Goal: Information Seeking & Learning: Learn about a topic

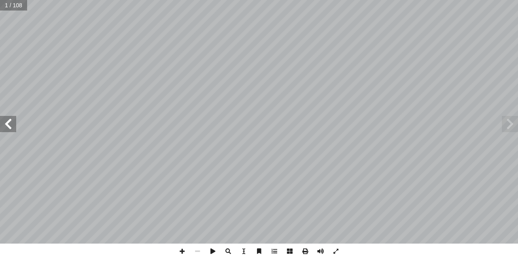
click at [13, 129] on span at bounding box center [8, 124] width 16 height 16
click at [13, 128] on span at bounding box center [8, 124] width 16 height 16
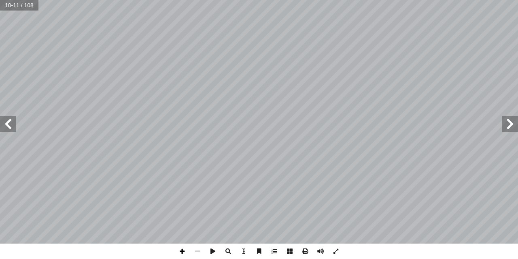
click at [178, 251] on span at bounding box center [181, 250] width 15 height 15
click at [200, 249] on span at bounding box center [197, 250] width 15 height 15
click at [9, 127] on span at bounding box center [8, 124] width 16 height 16
